Goal: Transaction & Acquisition: Purchase product/service

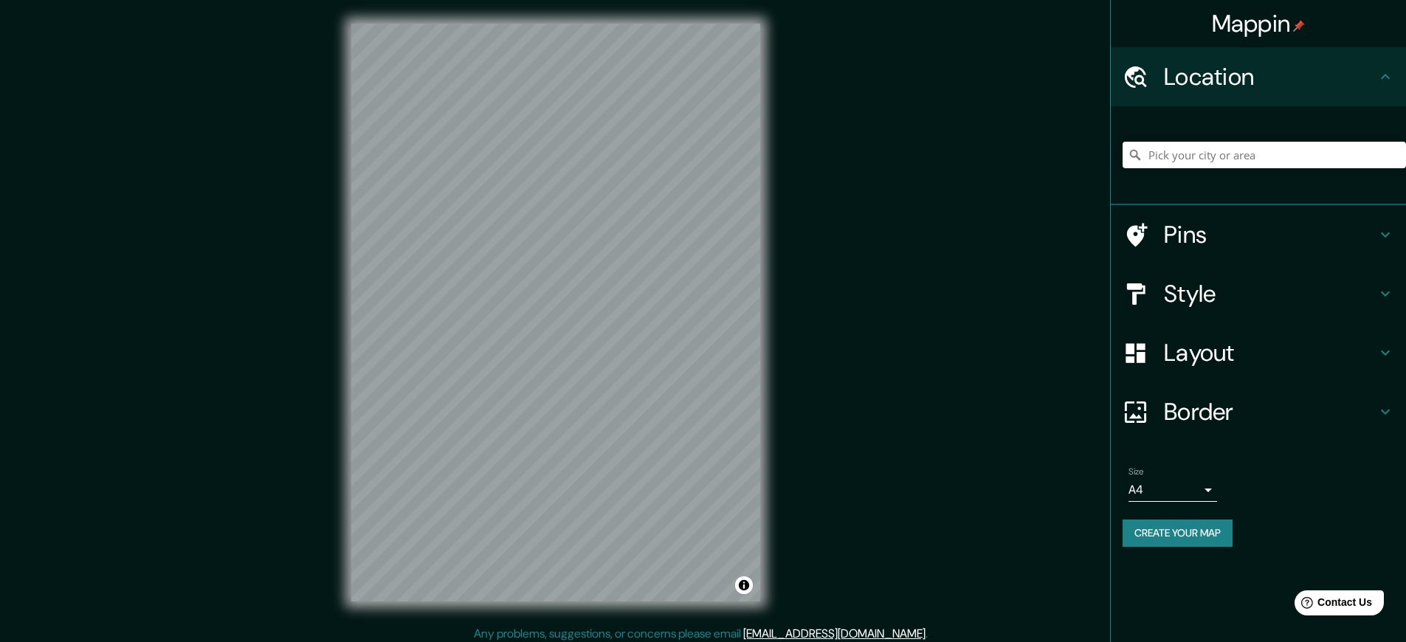
click at [1184, 533] on button "Create your map" at bounding box center [1178, 533] width 110 height 27
click at [1258, 24] on h4 "Mappin" at bounding box center [1259, 24] width 94 height 30
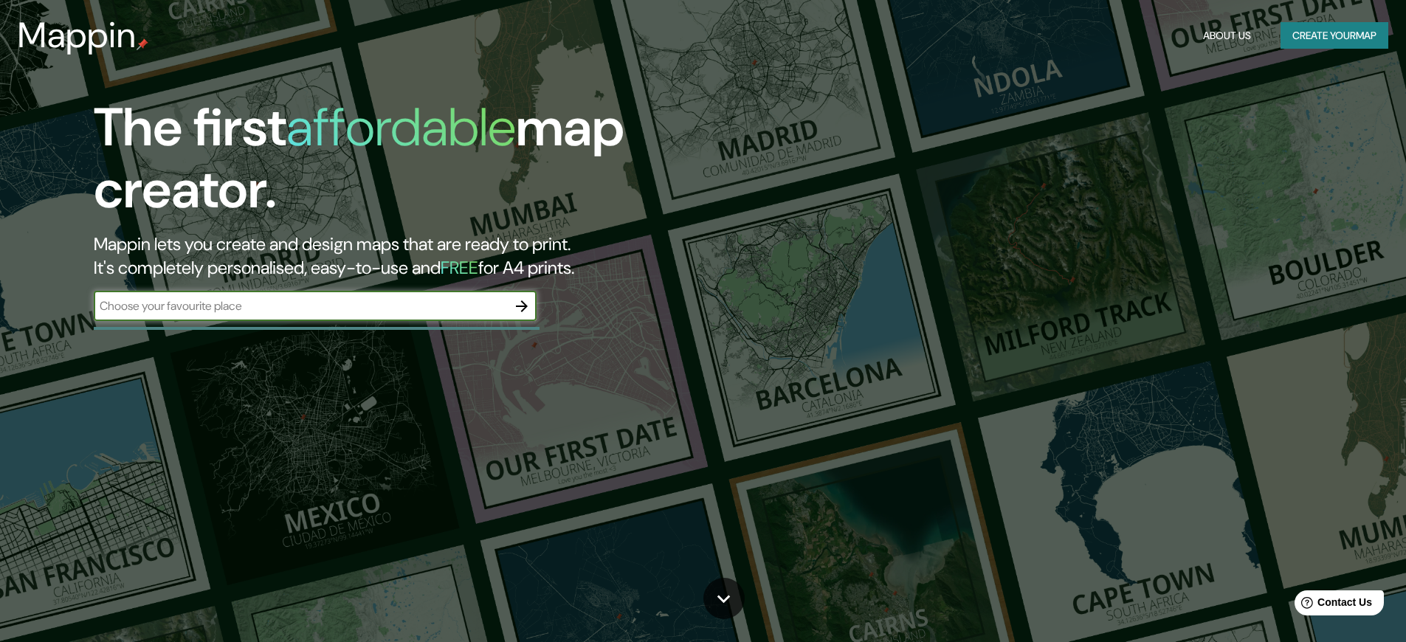
click at [1326, 35] on button "Create your map" at bounding box center [1335, 35] width 108 height 27
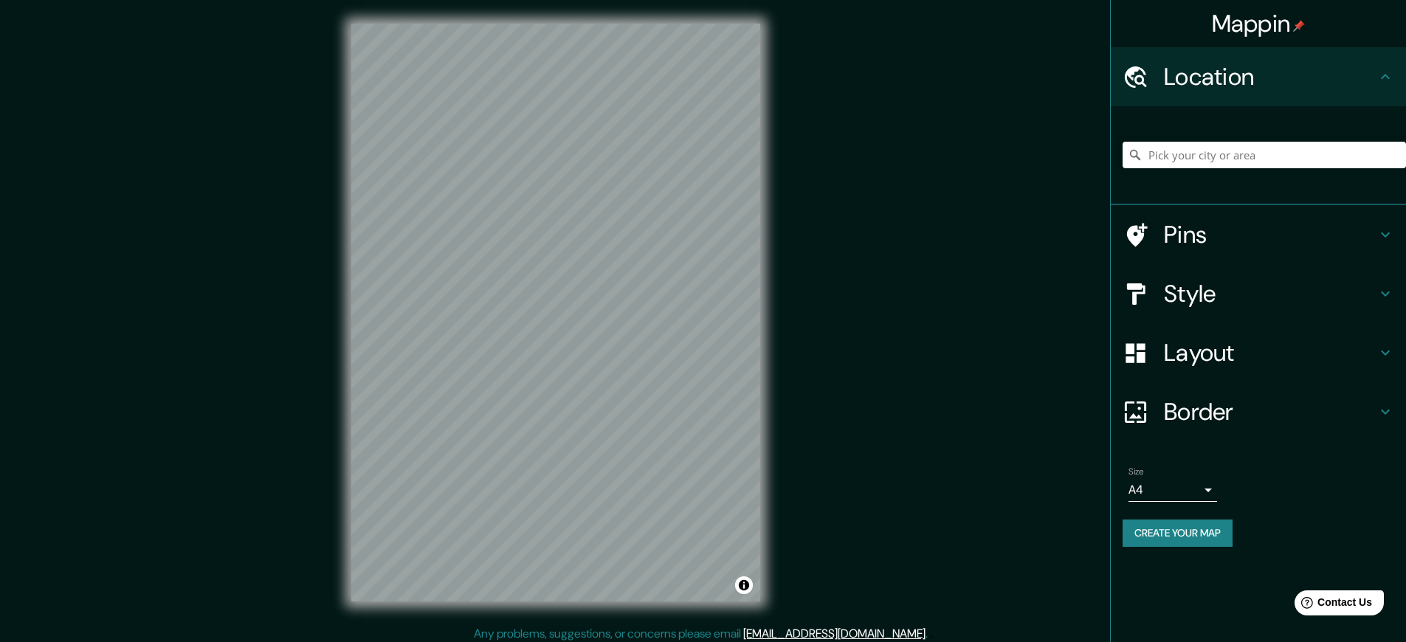
click at [839, 633] on link "[EMAIL_ADDRESS][DOMAIN_NAME]" at bounding box center [834, 633] width 182 height 15
click at [1258, 24] on h4 "Mappin" at bounding box center [1259, 24] width 94 height 30
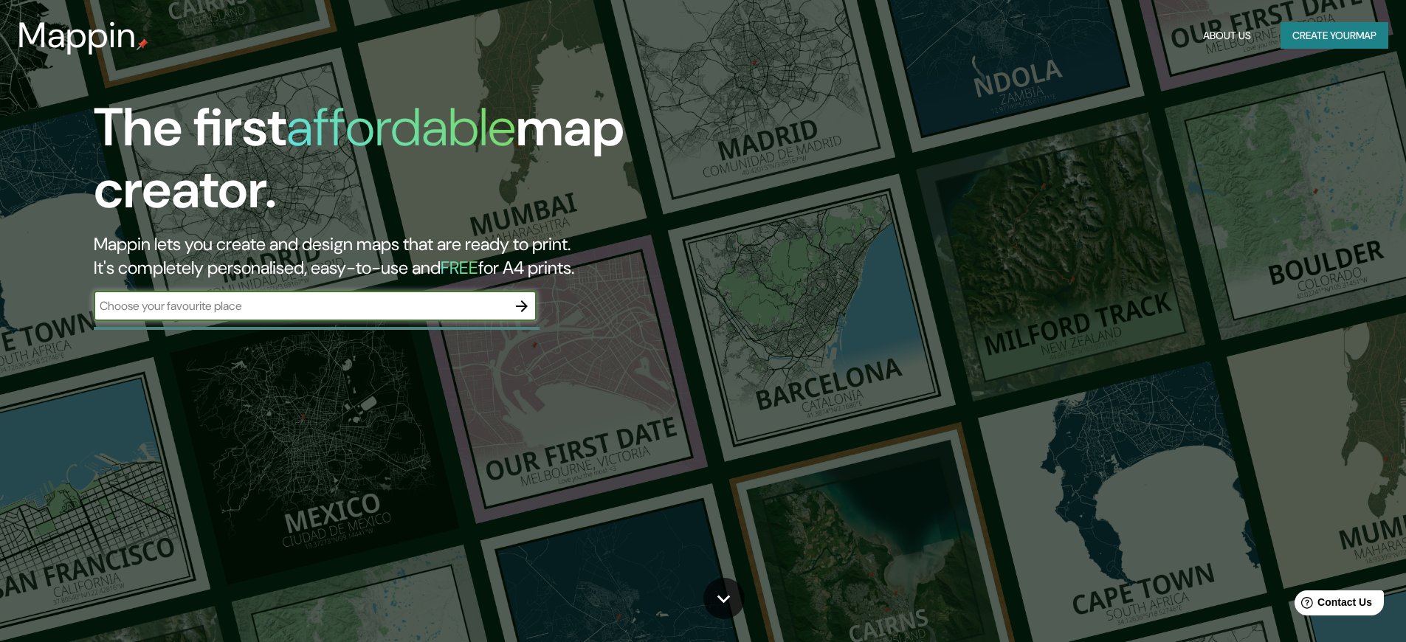
click at [1326, 35] on button "Create your map" at bounding box center [1335, 35] width 108 height 27
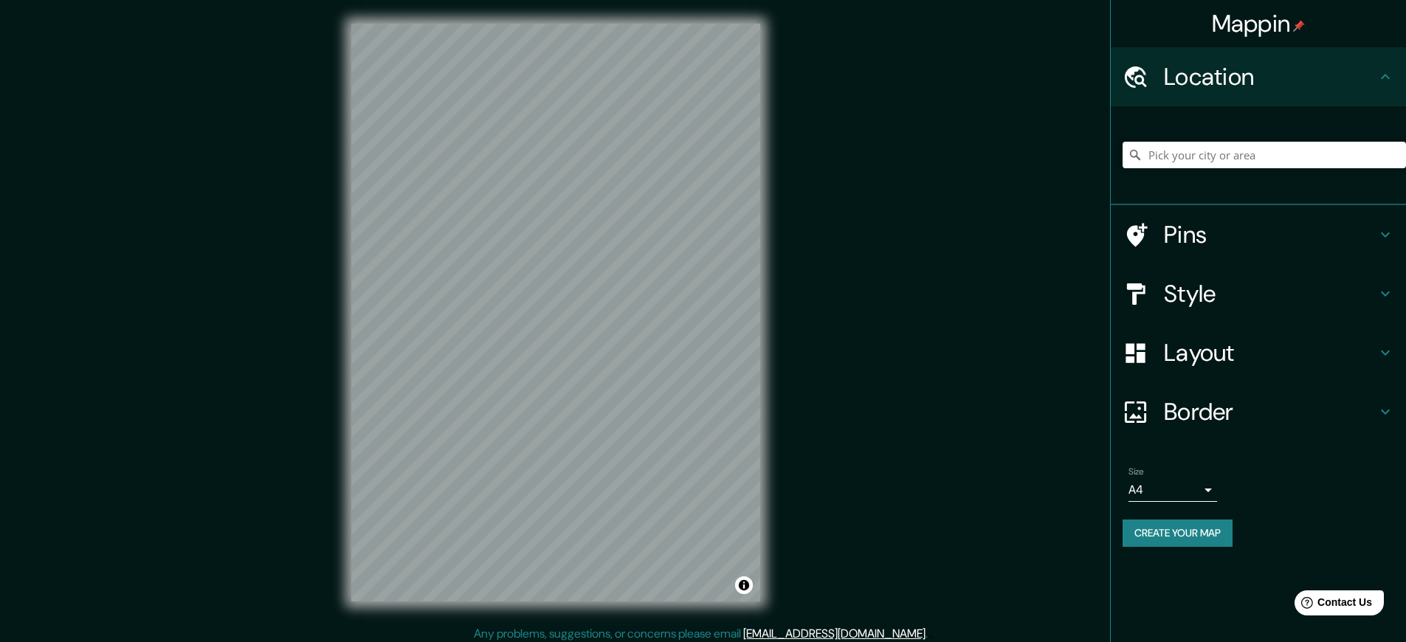
click at [1258, 24] on h4 "Mappin" at bounding box center [1259, 24] width 94 height 30
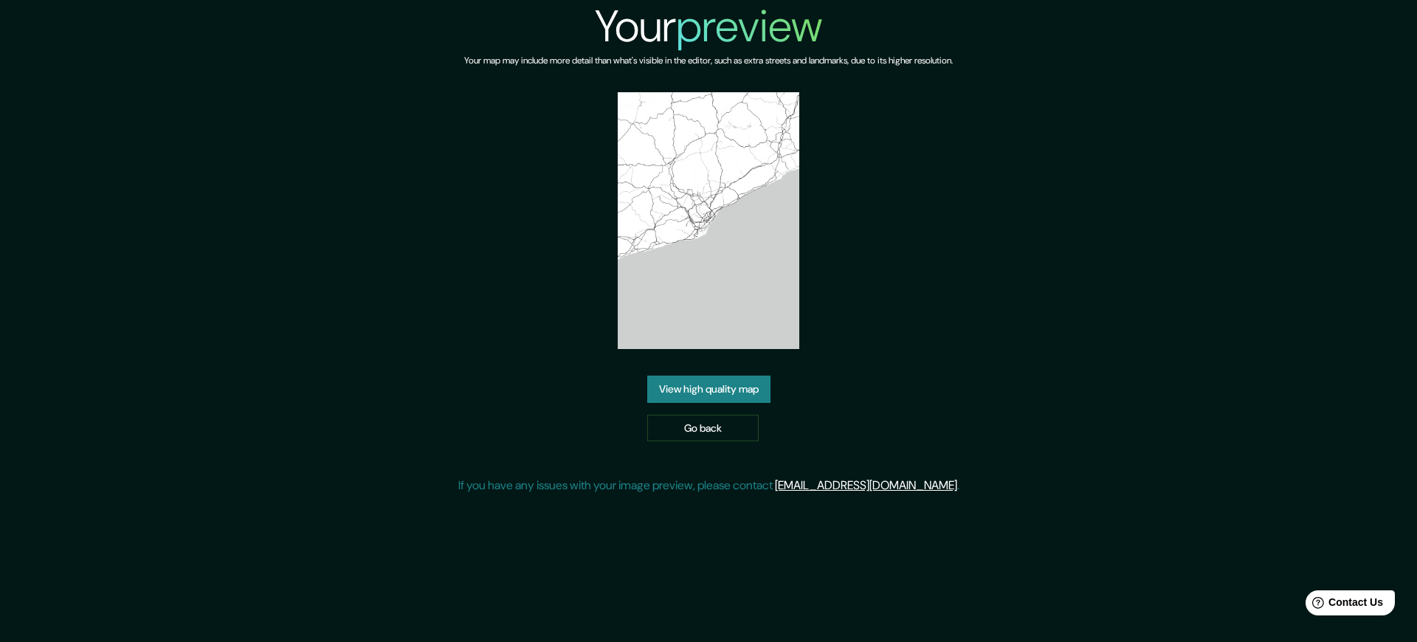
click at [872, 485] on link "[EMAIL_ADDRESS][DOMAIN_NAME]" at bounding box center [866, 485] width 182 height 15
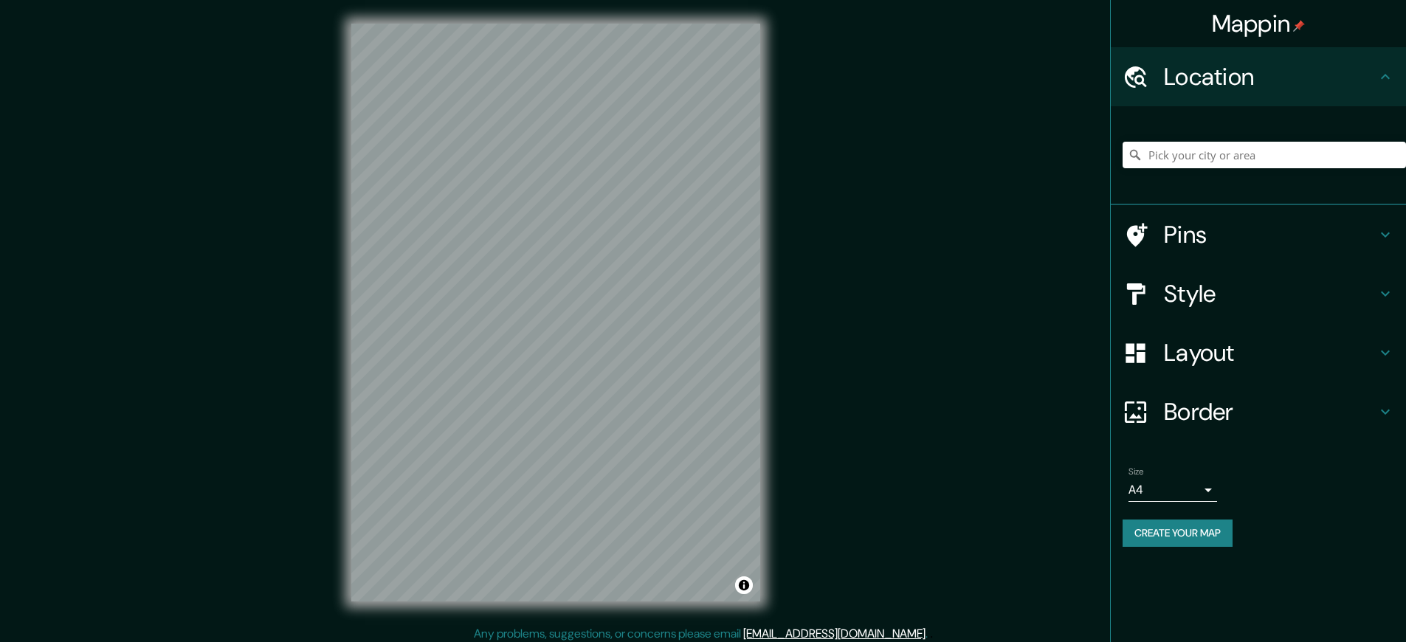
click at [1258, 24] on h4 "Mappin" at bounding box center [1259, 24] width 94 height 30
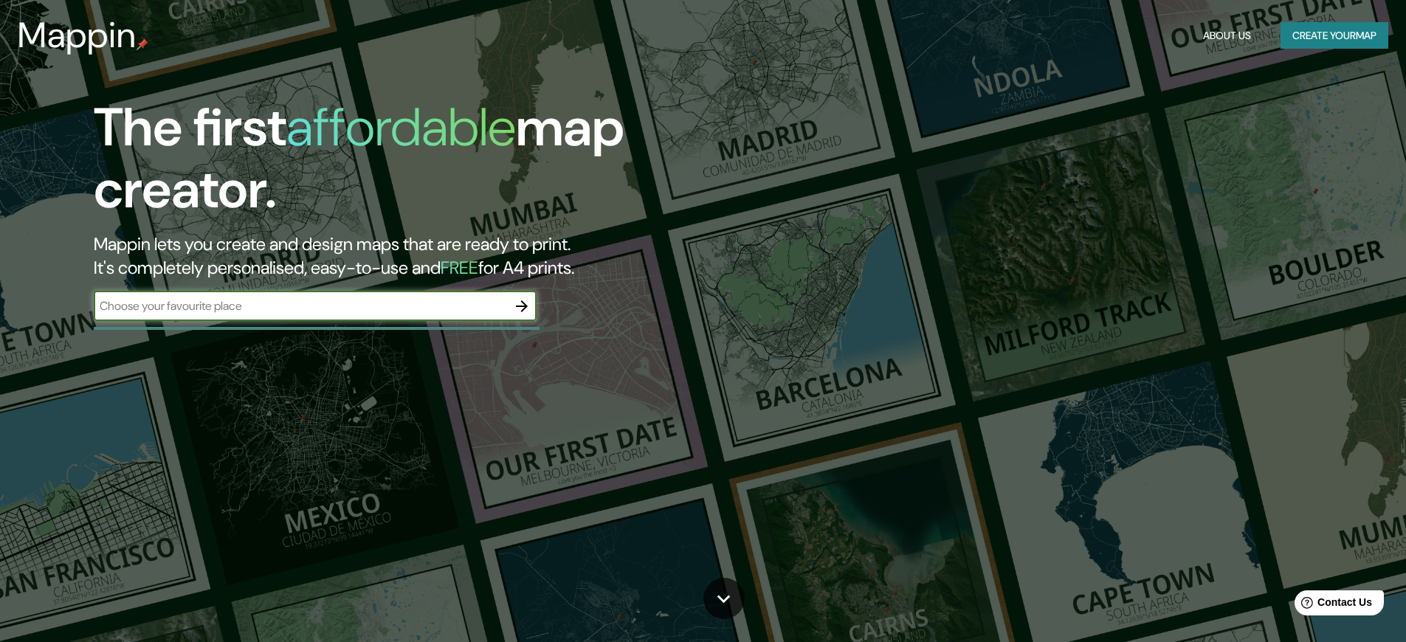
click at [1326, 35] on button "Create your map" at bounding box center [1335, 35] width 108 height 27
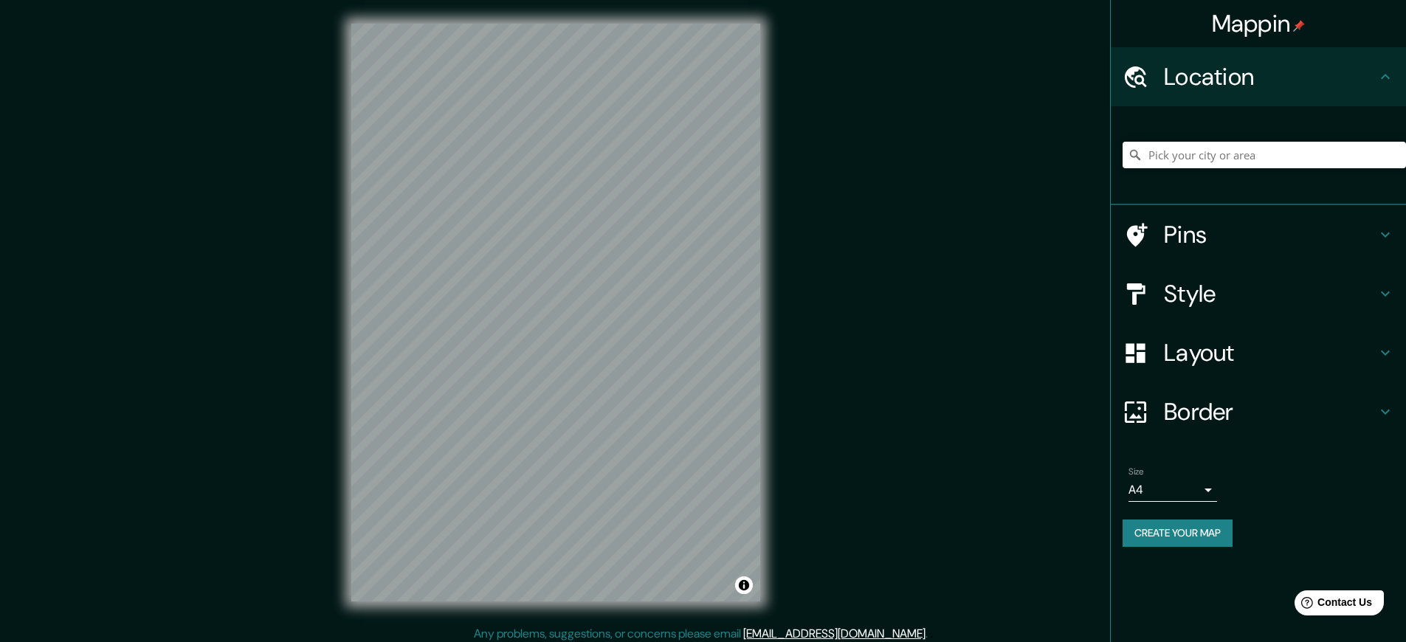
click at [1258, 24] on h4 "Mappin" at bounding box center [1259, 24] width 94 height 30
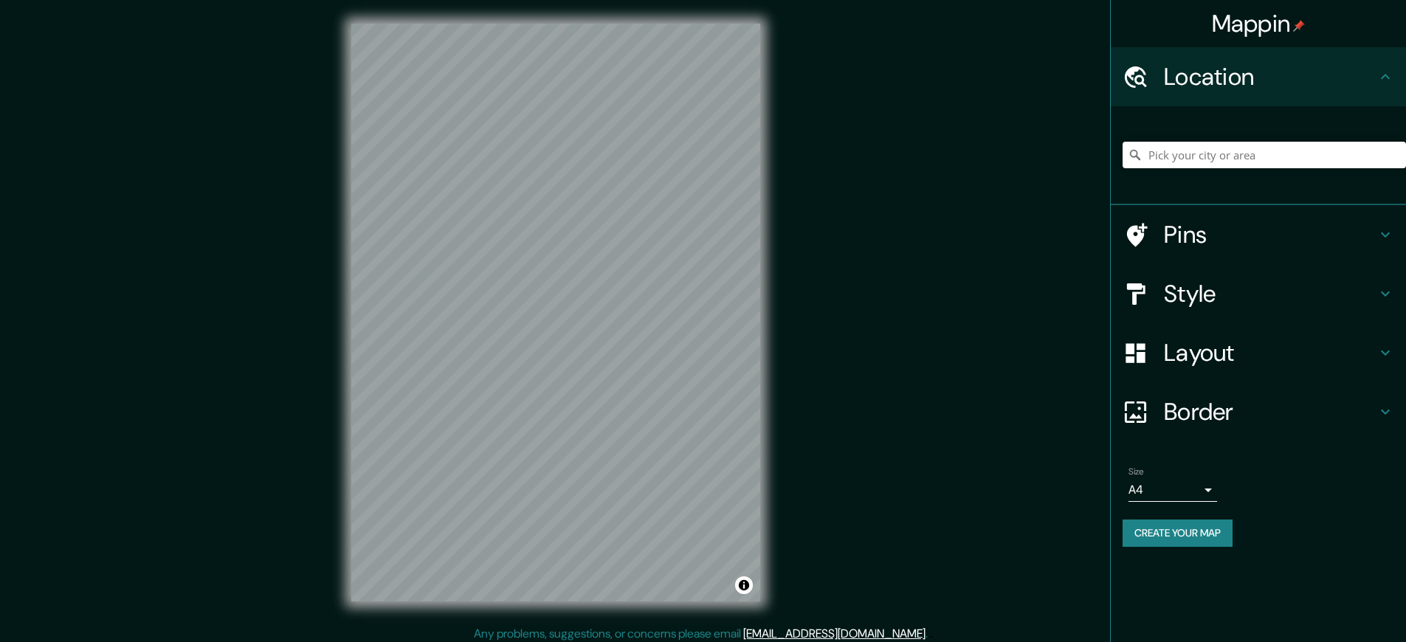
click at [839, 633] on link "[EMAIL_ADDRESS][DOMAIN_NAME]" at bounding box center [834, 633] width 182 height 15
click at [1258, 24] on h4 "Mappin" at bounding box center [1259, 24] width 94 height 30
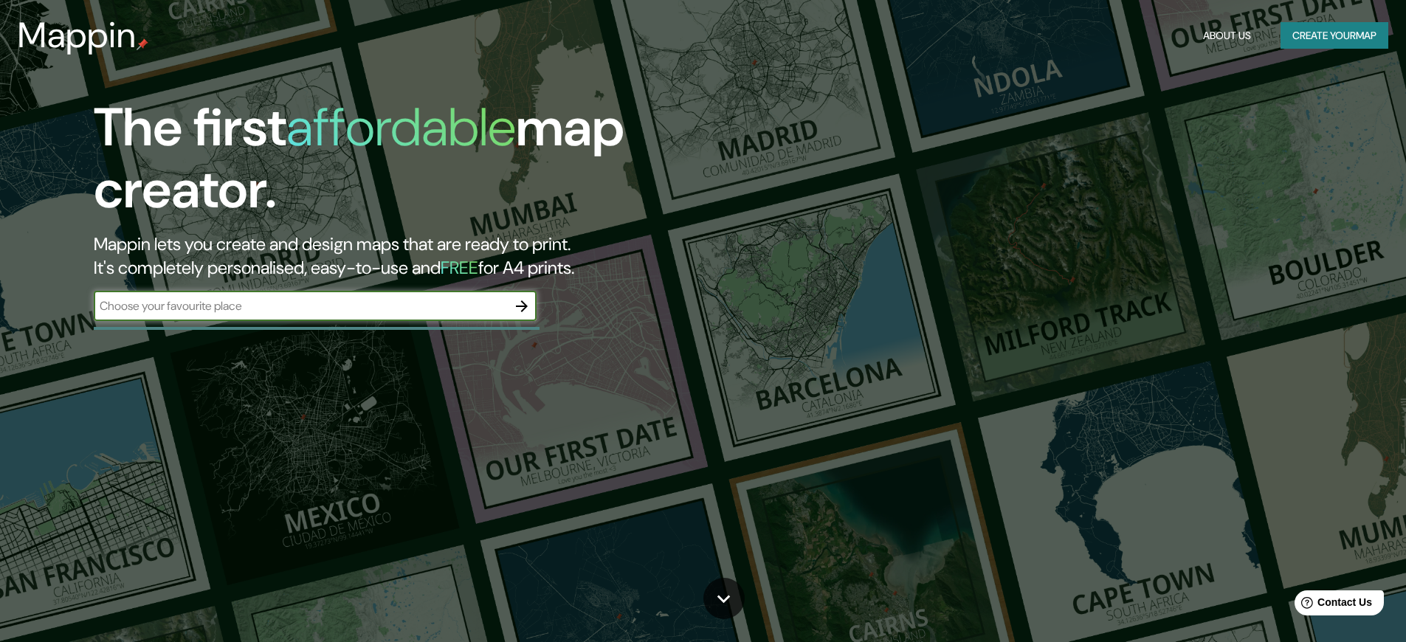
click at [1326, 35] on button "Create your map" at bounding box center [1335, 35] width 108 height 27
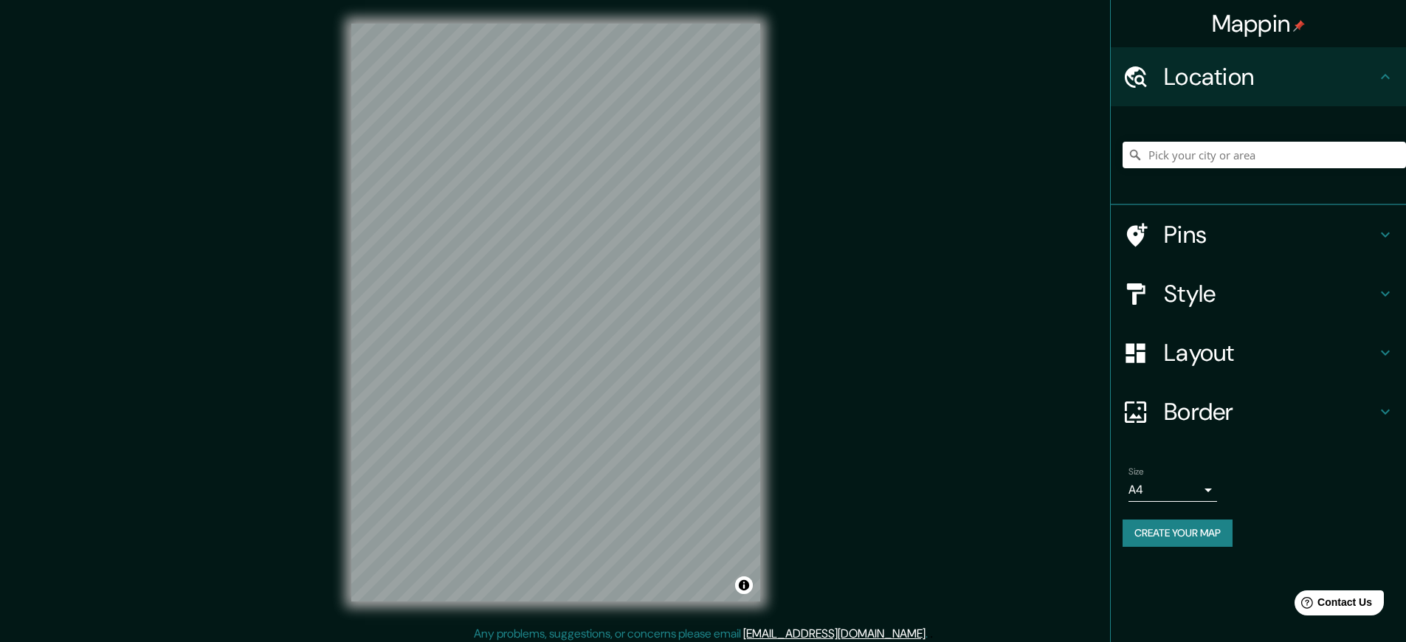
click at [839, 633] on link "[EMAIL_ADDRESS][DOMAIN_NAME]" at bounding box center [834, 633] width 182 height 15
click at [1184, 533] on button "Create your map" at bounding box center [1178, 533] width 110 height 27
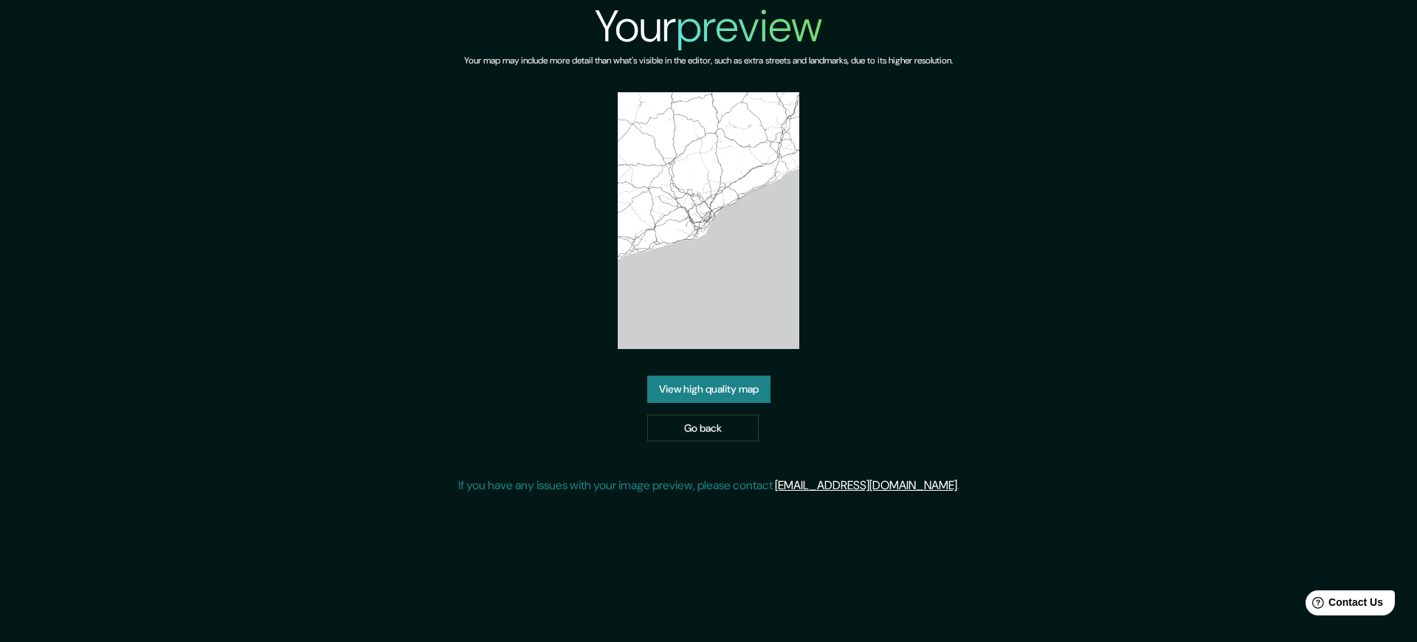
click at [872, 478] on link "[EMAIL_ADDRESS][DOMAIN_NAME]" at bounding box center [866, 485] width 182 height 15
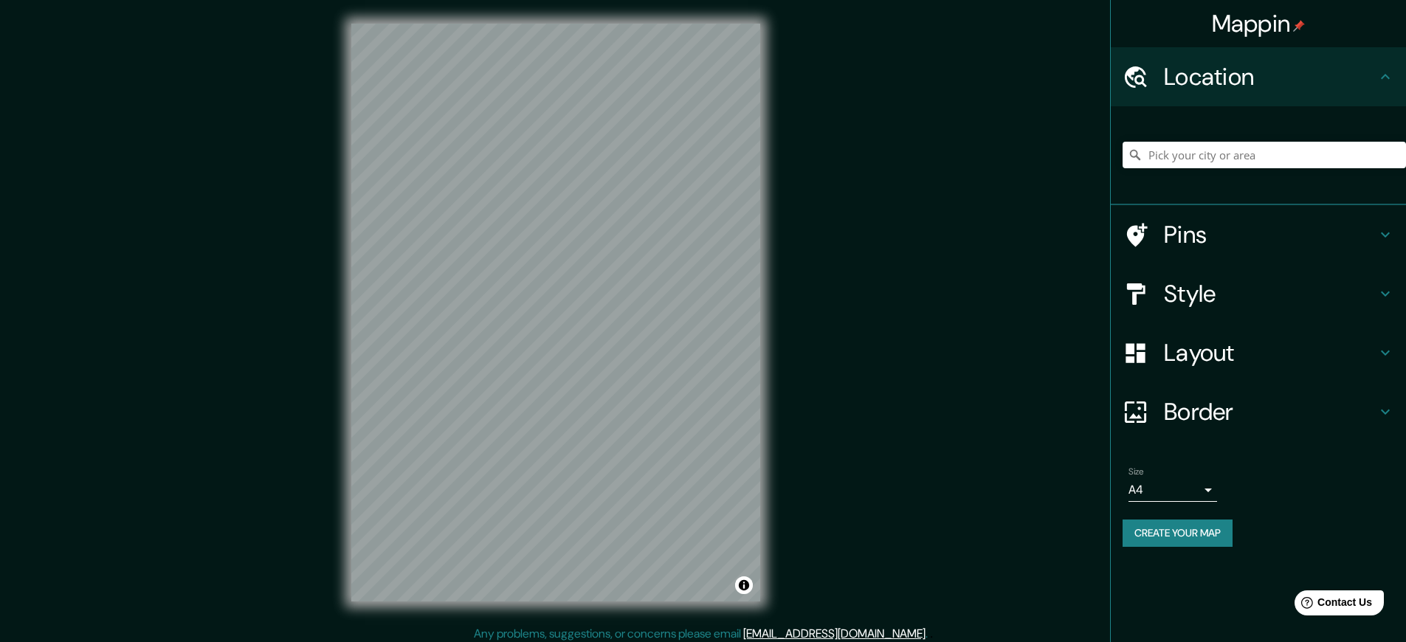
click at [1258, 24] on h4 "Mappin" at bounding box center [1259, 24] width 94 height 30
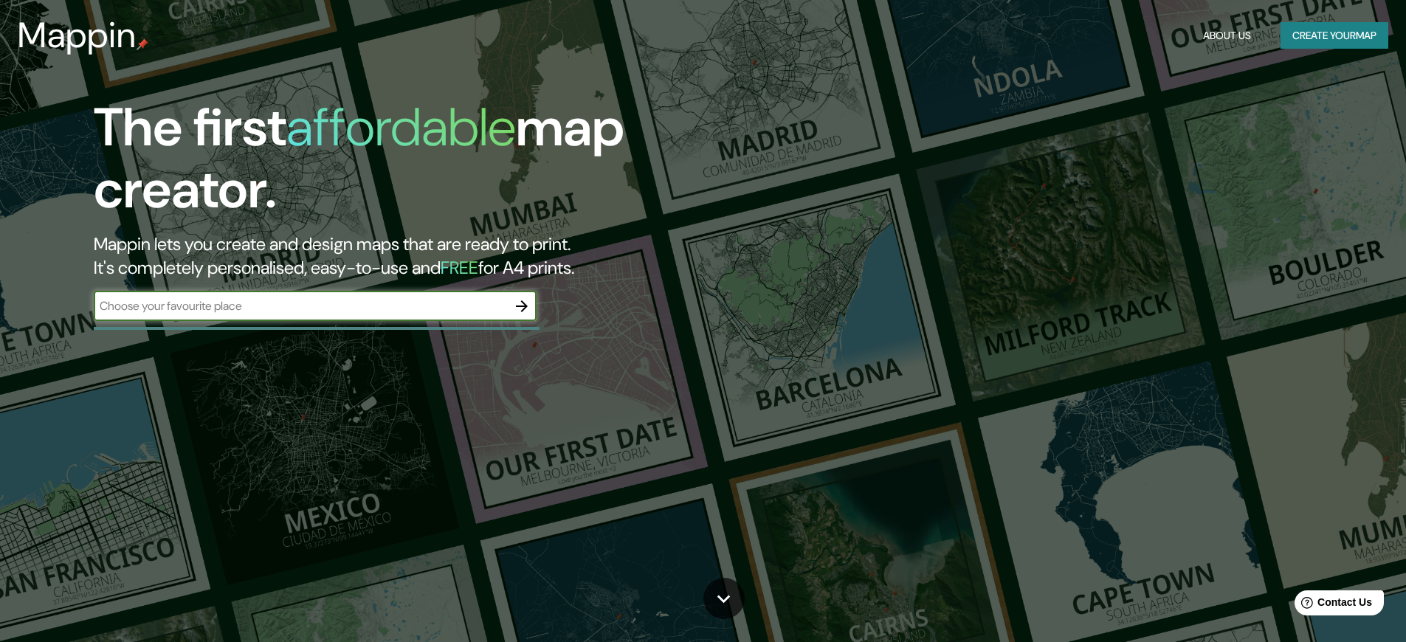
click at [1326, 35] on button "Create your map" at bounding box center [1335, 35] width 108 height 27
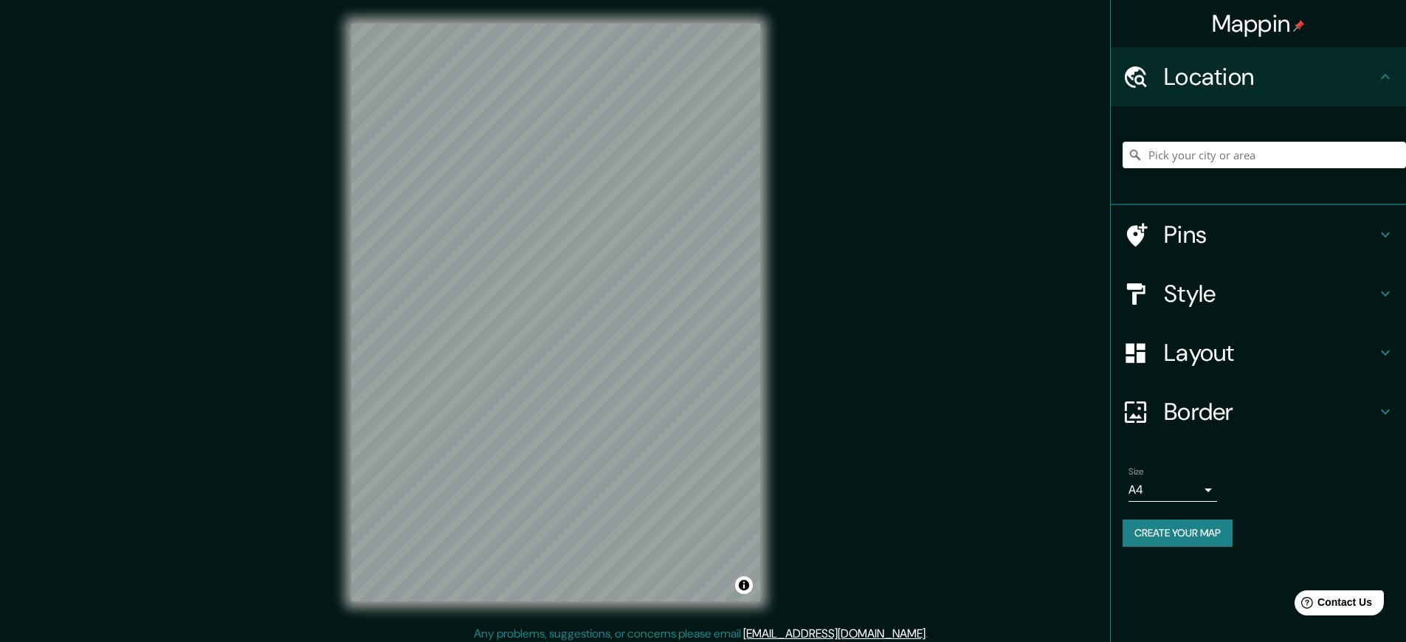
click at [1258, 24] on h4 "Mappin" at bounding box center [1259, 24] width 94 height 30
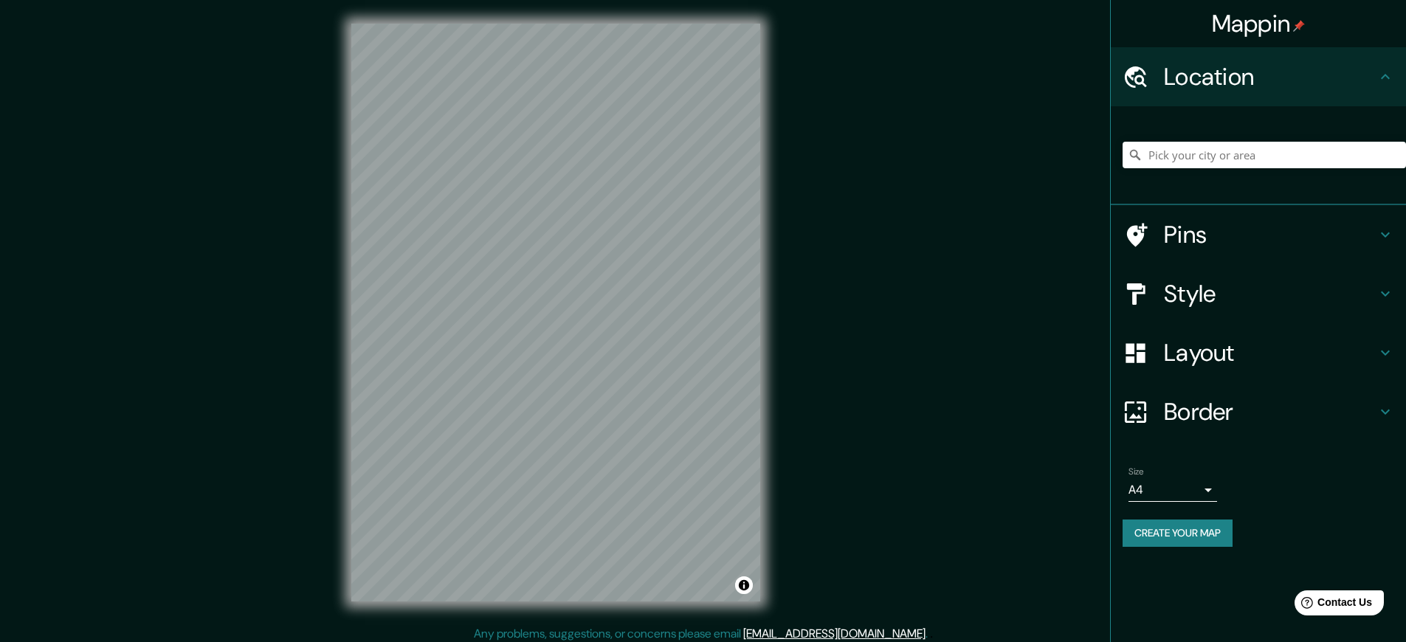
click at [839, 633] on link "[EMAIL_ADDRESS][DOMAIN_NAME]" at bounding box center [834, 633] width 182 height 15
click at [1258, 24] on h4 "Mappin" at bounding box center [1259, 24] width 94 height 30
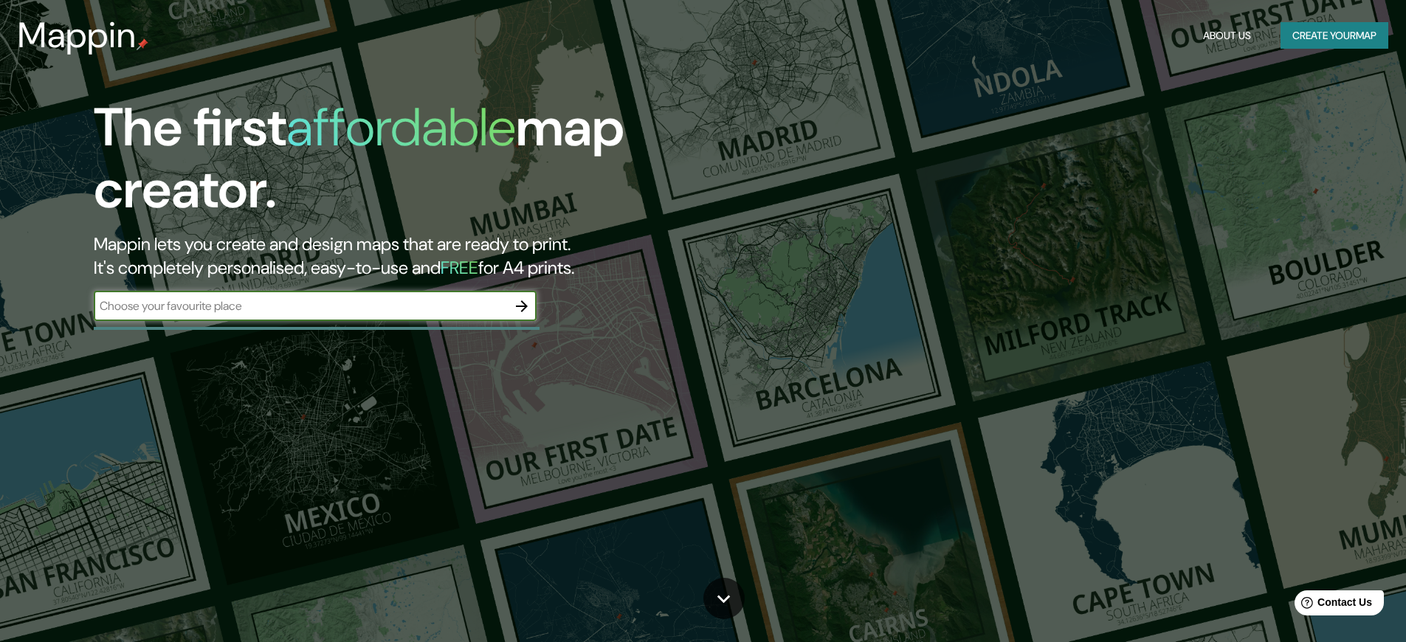
click at [1326, 35] on button "Create your map" at bounding box center [1335, 35] width 108 height 27
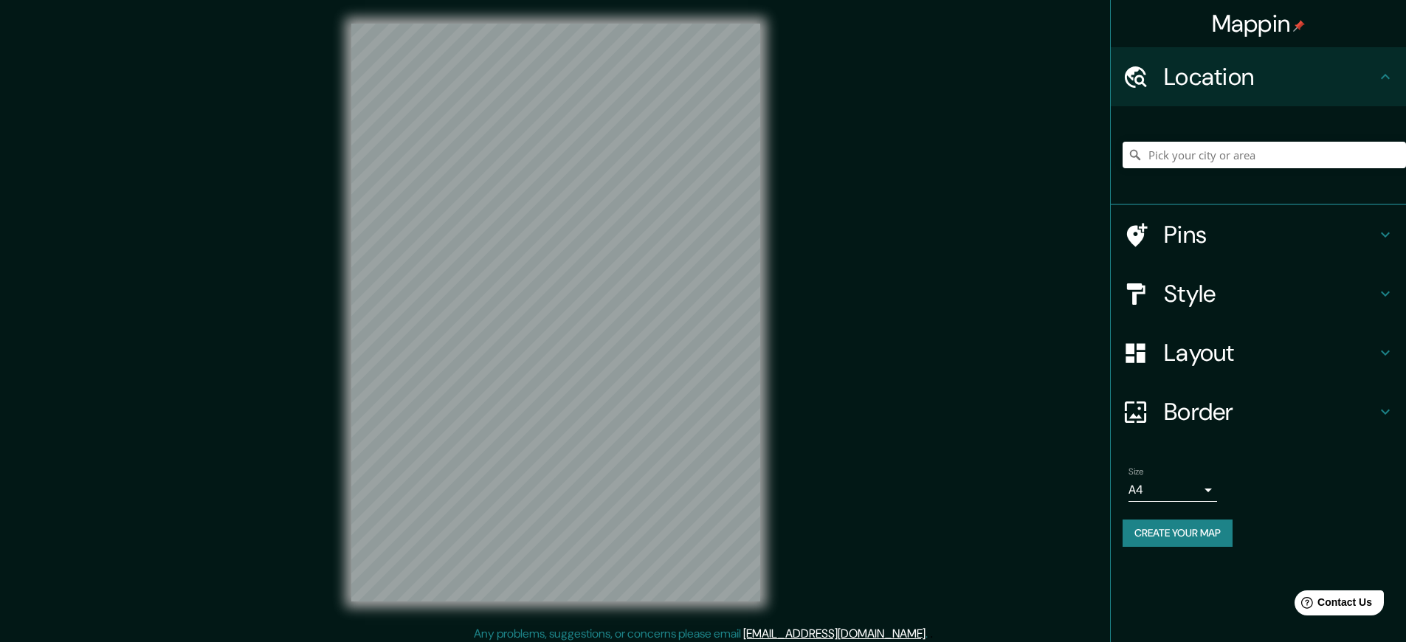
click at [1184, 533] on button "Create your map" at bounding box center [1178, 533] width 110 height 27
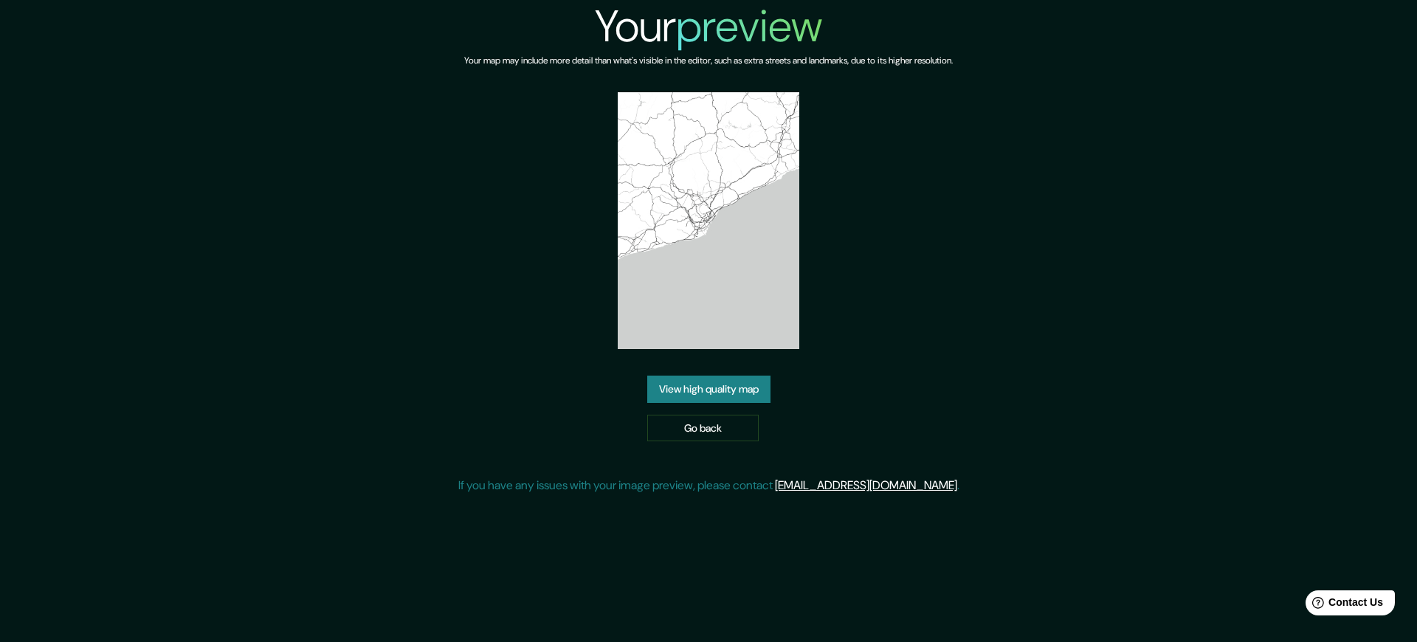
click at [872, 478] on link "[EMAIL_ADDRESS][DOMAIN_NAME]" at bounding box center [866, 485] width 182 height 15
click at [872, 485] on link "[EMAIL_ADDRESS][DOMAIN_NAME]" at bounding box center [866, 485] width 182 height 15
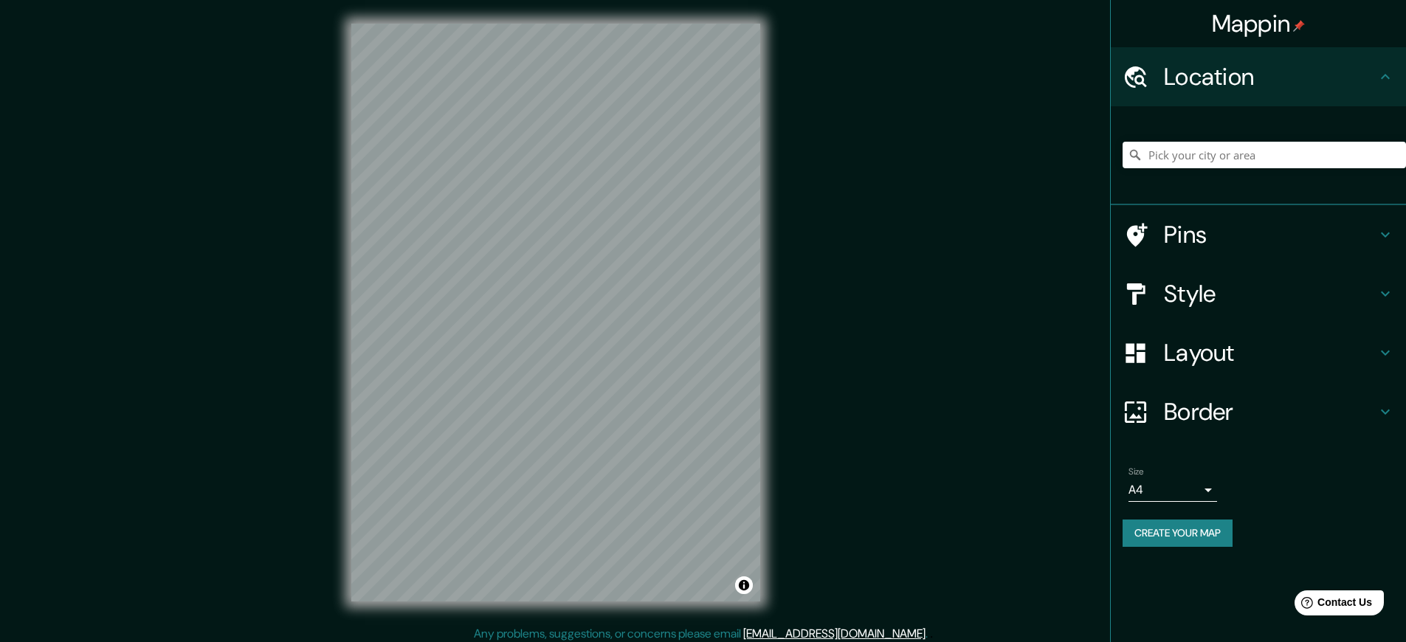
click at [839, 633] on link "[EMAIL_ADDRESS][DOMAIN_NAME]" at bounding box center [834, 633] width 182 height 15
click at [1258, 24] on h4 "Mappin" at bounding box center [1259, 24] width 94 height 30
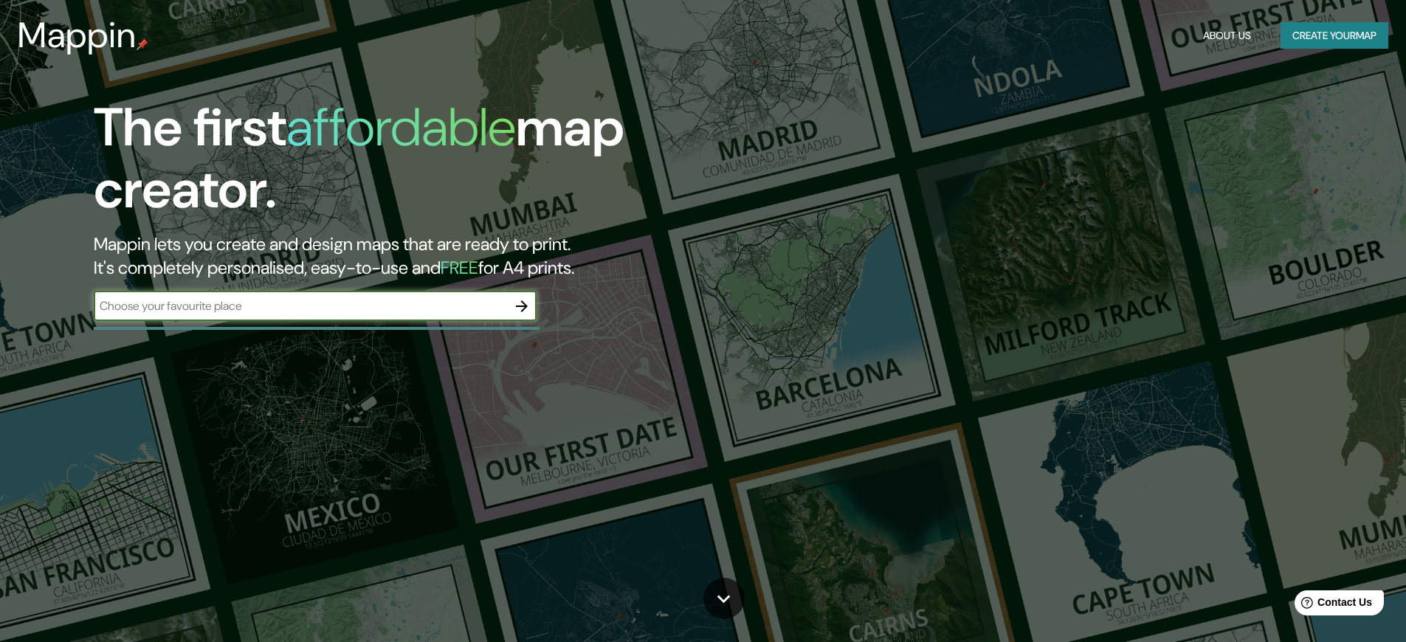
click at [1326, 35] on button "Create your map" at bounding box center [1335, 35] width 108 height 27
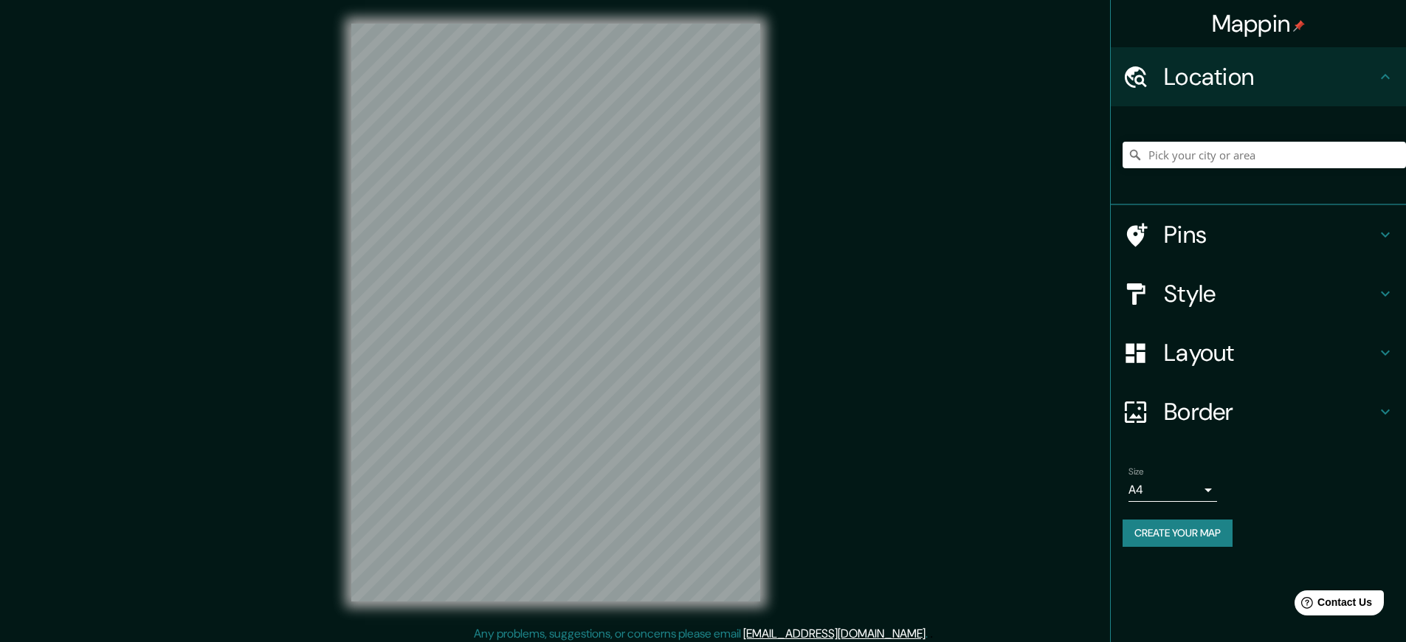
click at [1184, 533] on button "Create your map" at bounding box center [1178, 533] width 110 height 27
